Goal: Information Seeking & Learning: Learn about a topic

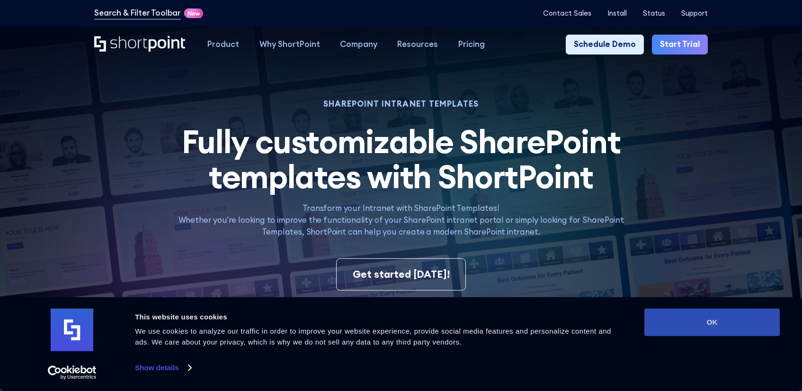
click at [733, 315] on button "OK" at bounding box center [711, 321] width 135 height 27
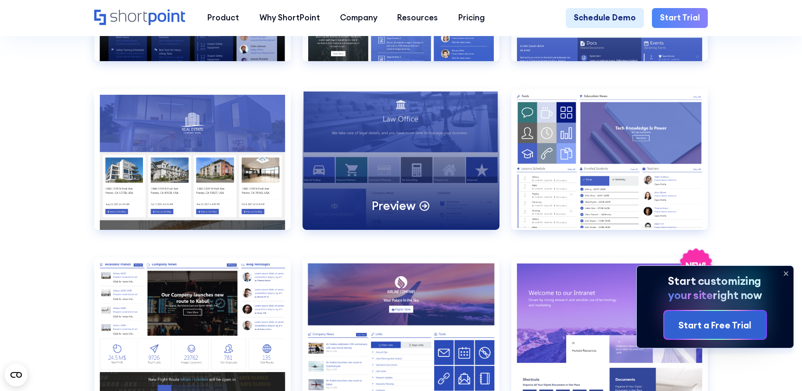
scroll to position [994, 0]
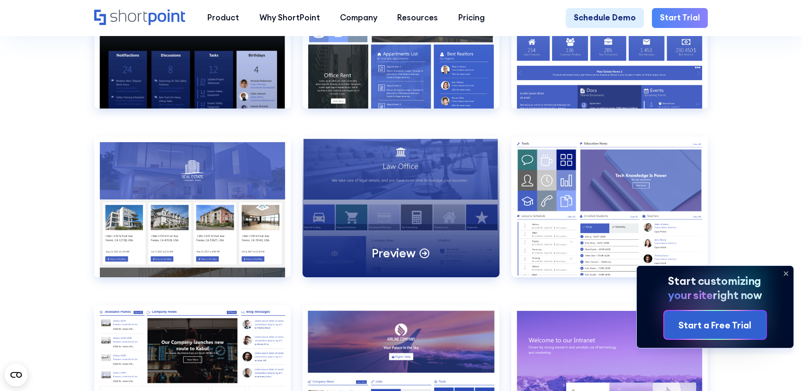
click at [410, 261] on p "Preview" at bounding box center [394, 253] width 44 height 16
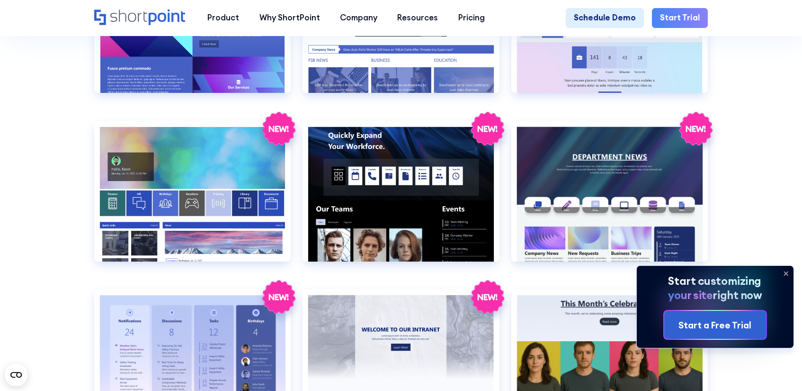
scroll to position [1562, 0]
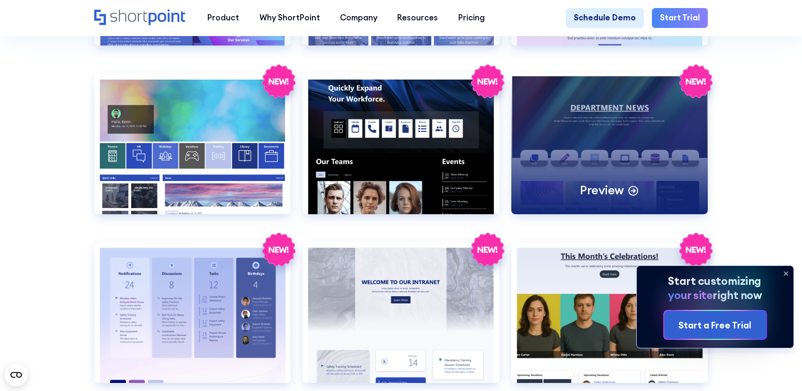
click at [612, 196] on div "Preview" at bounding box center [609, 144] width 196 height 140
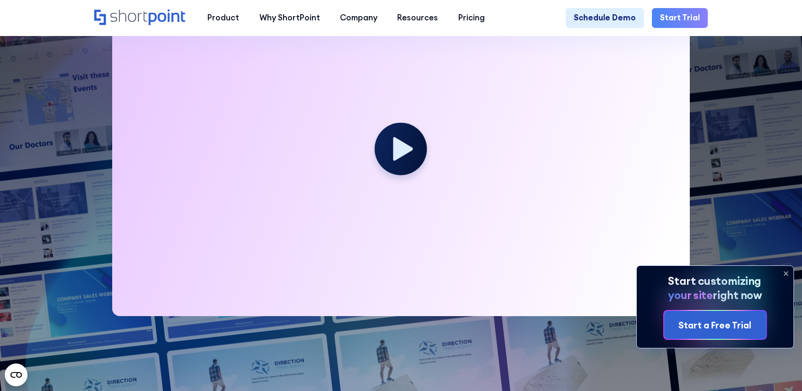
scroll to position [0, 0]
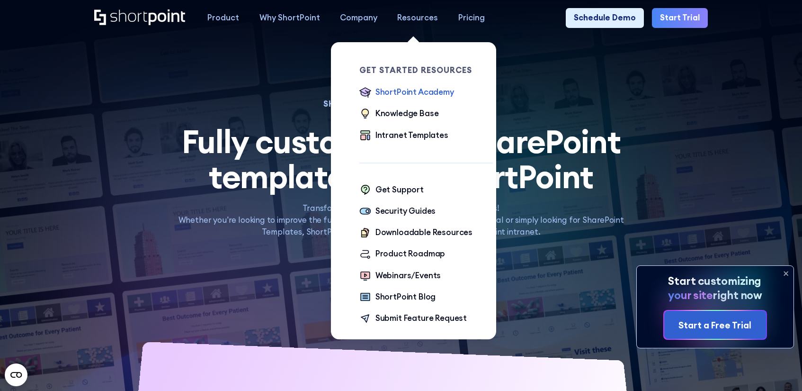
click at [419, 94] on div "ShortPoint Academy" at bounding box center [414, 92] width 79 height 12
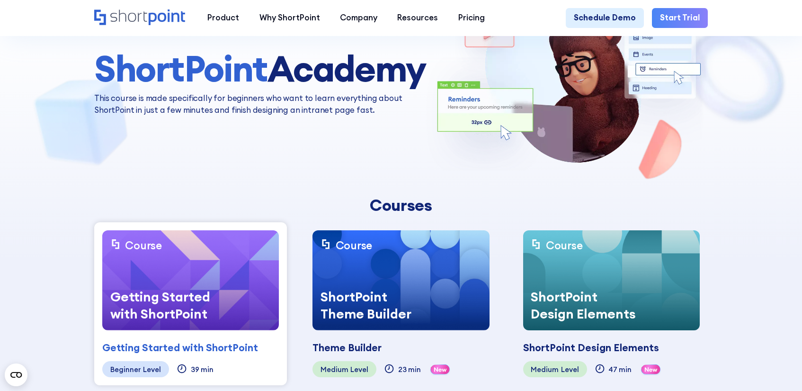
scroll to position [142, 0]
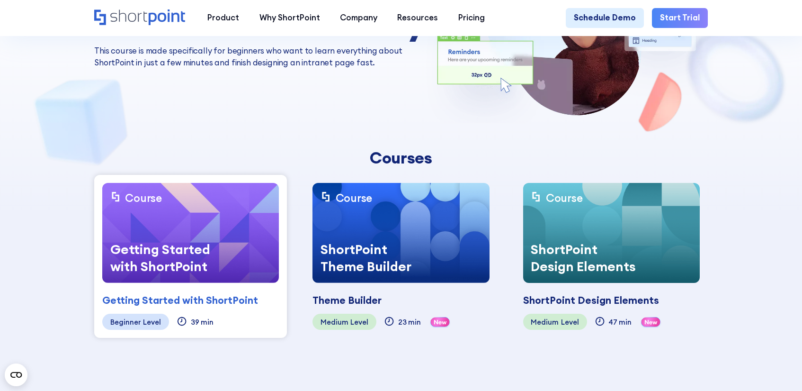
click at [164, 248] on div "Getting Started with ShortPoint" at bounding box center [165, 257] width 126 height 50
click at [128, 318] on div "Beginner" at bounding box center [125, 322] width 31 height 8
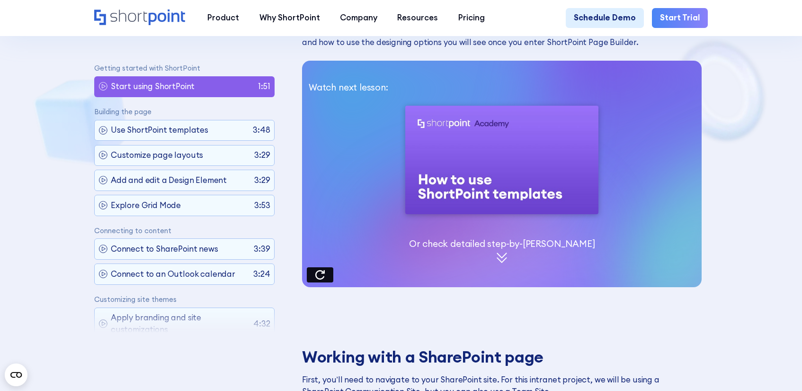
scroll to position [3, 0]
click at [196, 123] on div "Use ShortPoint templates 3:48" at bounding box center [184, 130] width 180 height 21
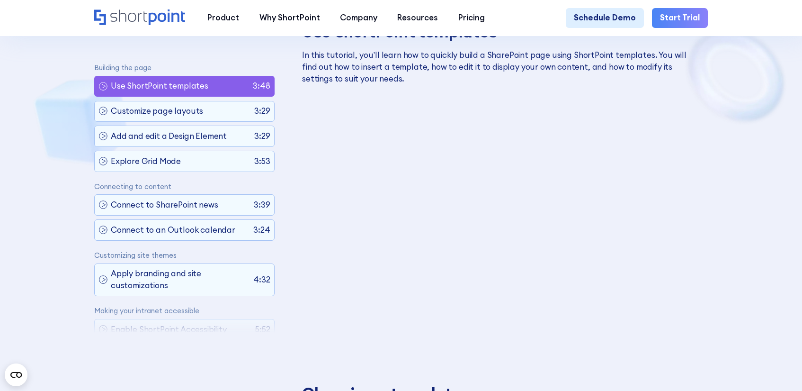
scroll to position [117, 0]
